Goal: Navigation & Orientation: Find specific page/section

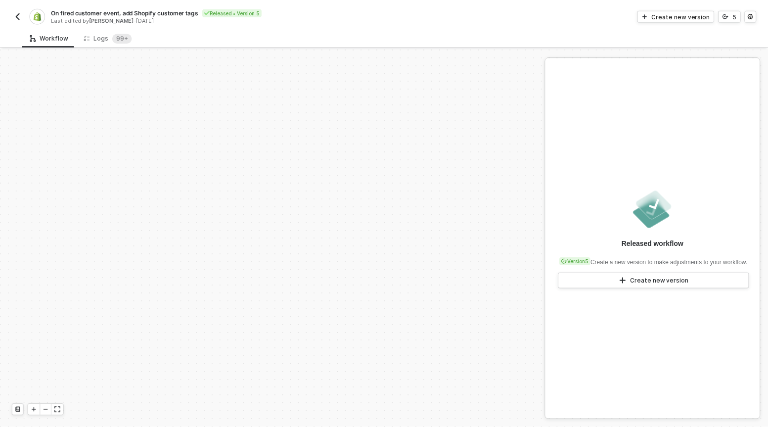
scroll to position [293, 0]
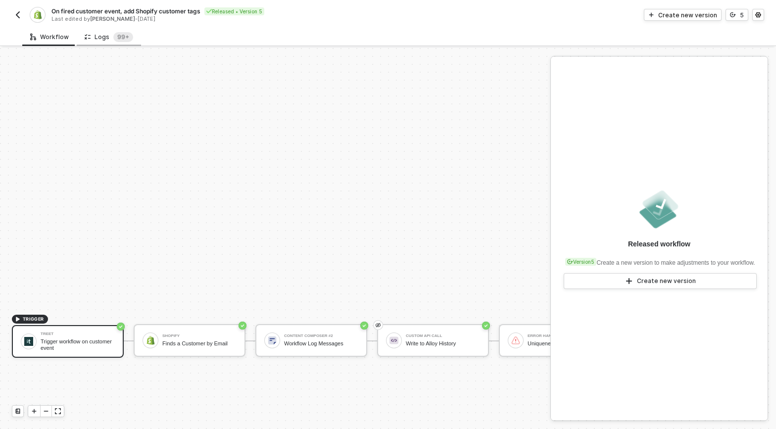
click at [107, 37] on div "Logs 99+" at bounding box center [109, 37] width 48 height 10
